Goal: Task Accomplishment & Management: Manage account settings

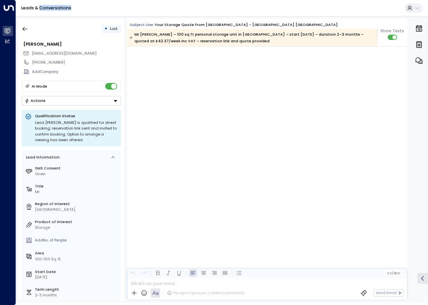
scroll to position [760, 0]
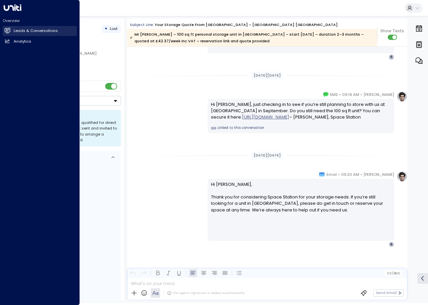
click at [9, 31] on icon at bounding box center [7, 30] width 5 height 4
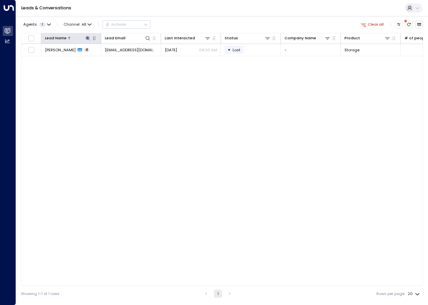
click at [85, 38] on icon at bounding box center [87, 38] width 5 height 5
click at [121, 58] on icon "button" at bounding box center [120, 58] width 4 height 4
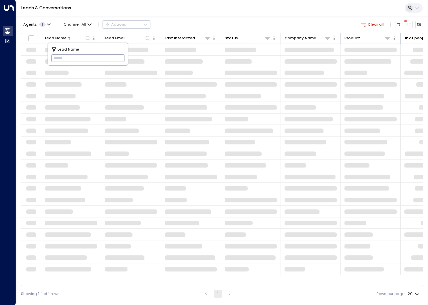
click at [68, 108] on span at bounding box center [62, 107] width 35 height 5
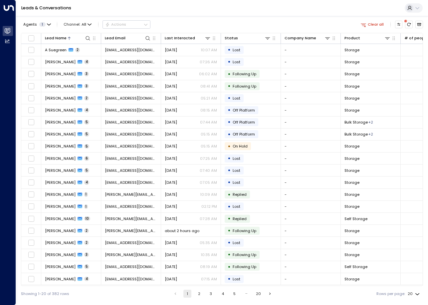
click at [380, 285] on div "Lead Name Lead Email Last Interacted Status Company Name Product # of people AI…" at bounding box center [222, 159] width 402 height 253
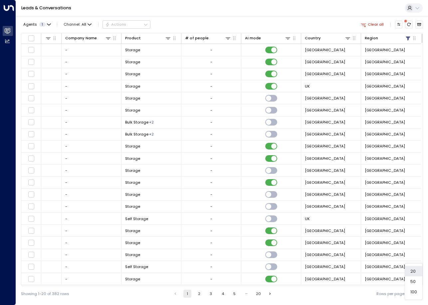
click at [417, 296] on body "Overview Leads & Conversations Leads & Conversations Analytics Analytics Leads …" at bounding box center [214, 150] width 428 height 301
click at [417, 295] on li "100" at bounding box center [413, 291] width 17 height 10
type input "***"
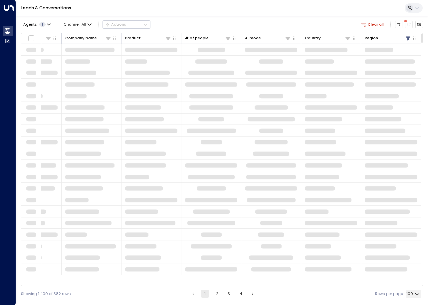
scroll to position [0, 219]
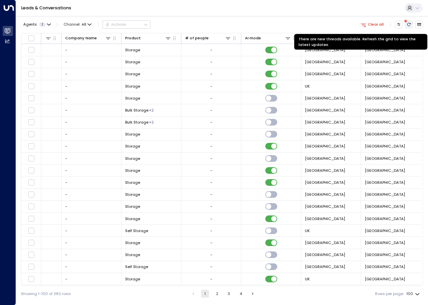
click at [407, 24] on icon "There are new threads available. Refresh the grid to view the latest updates." at bounding box center [408, 24] width 4 height 4
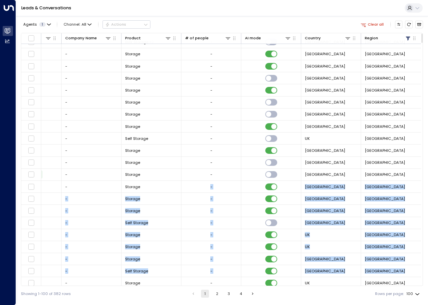
scroll to position [117, 219]
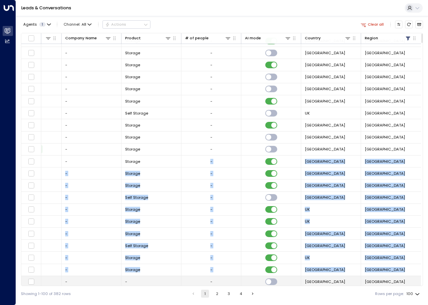
drag, startPoint x: 163, startPoint y: 284, endPoint x: 37, endPoint y: 281, distance: 126.1
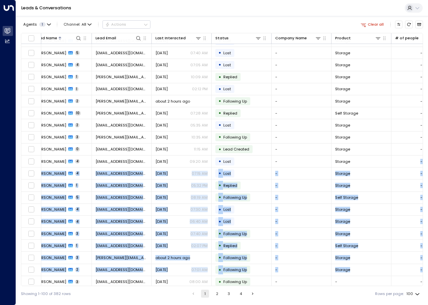
scroll to position [117, 0]
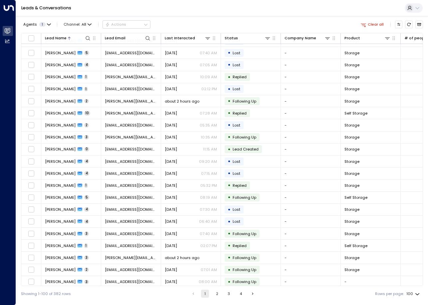
click at [113, 295] on div "Showing 1-100 of 382 rows 1 2 3 4 Rows per page: 100 ***" at bounding box center [222, 293] width 402 height 15
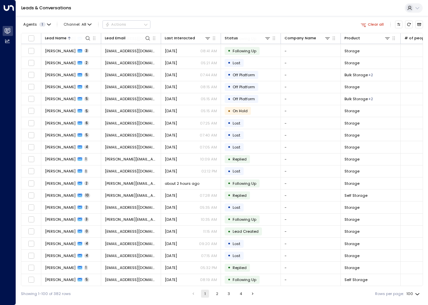
scroll to position [0, 0]
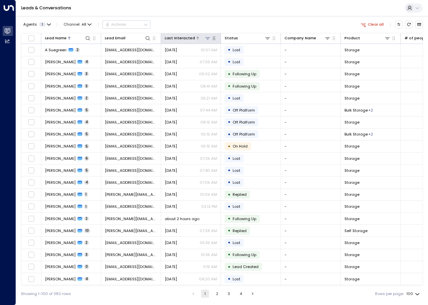
click at [200, 37] on div at bounding box center [203, 38] width 16 height 6
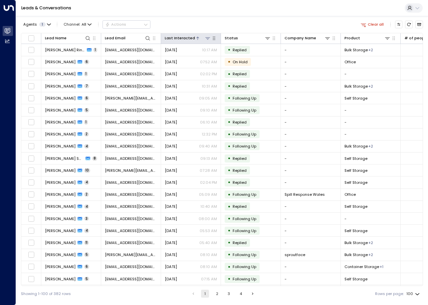
click at [172, 36] on div "Last Interacted" at bounding box center [180, 38] width 30 height 6
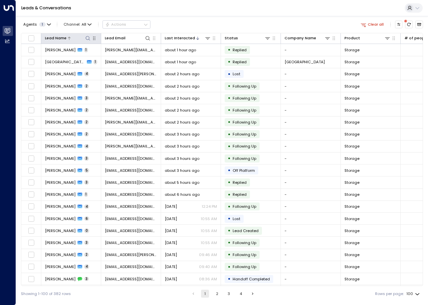
click at [88, 39] on icon at bounding box center [87, 38] width 5 height 5
click at [80, 60] on input "text" at bounding box center [87, 58] width 73 height 11
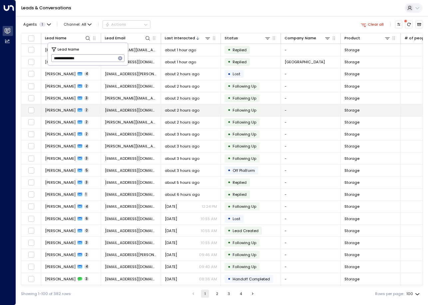
type input "**********"
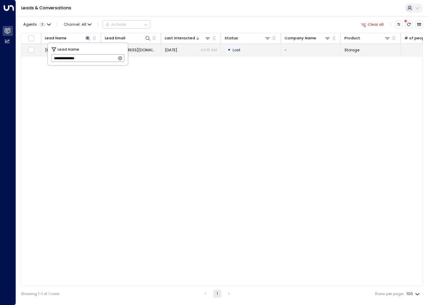
click at [194, 50] on div "Aug 22, 2025 04:15 AM" at bounding box center [191, 49] width 52 height 5
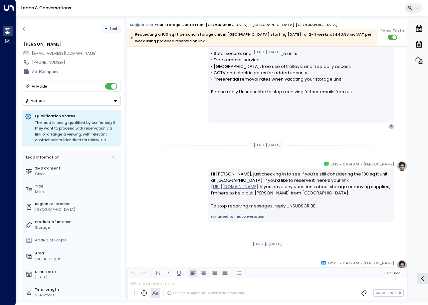
scroll to position [363, 0]
